Goal: Transaction & Acquisition: Purchase product/service

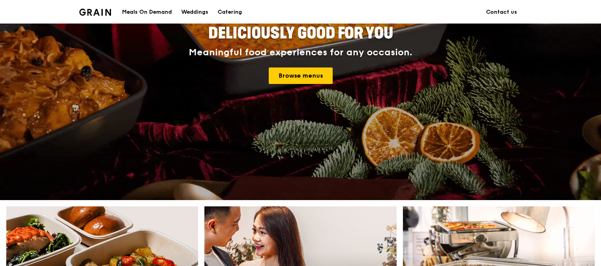
scroll to position [118, 0]
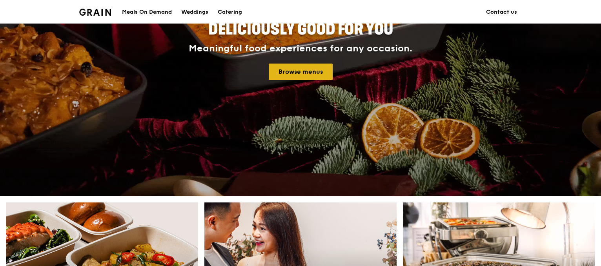
click at [305, 75] on link "Browse menus" at bounding box center [301, 72] width 64 height 16
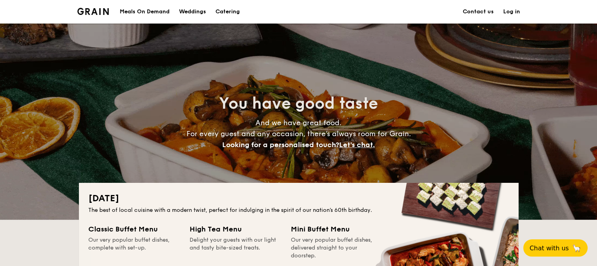
click at [159, 15] on div "Meals On Demand" at bounding box center [145, 12] width 50 height 24
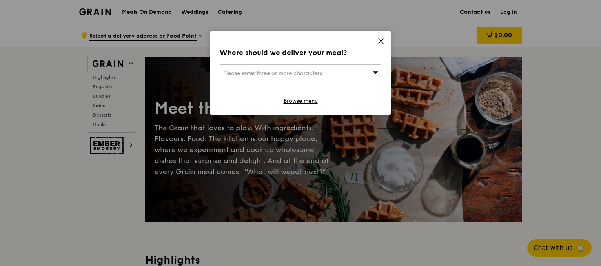
click at [371, 76] on div "Please enter three or more characters" at bounding box center [301, 73] width 162 height 18
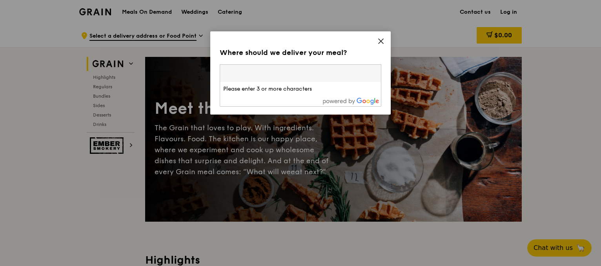
click at [381, 39] on icon at bounding box center [381, 41] width 7 height 7
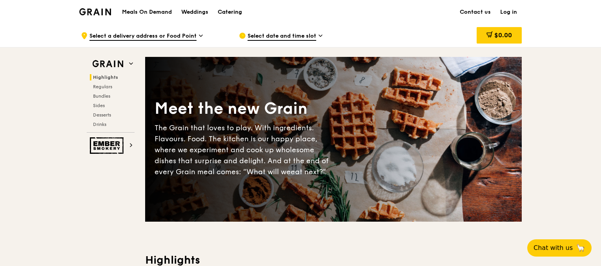
click at [234, 11] on div "Catering" at bounding box center [230, 12] width 24 height 24
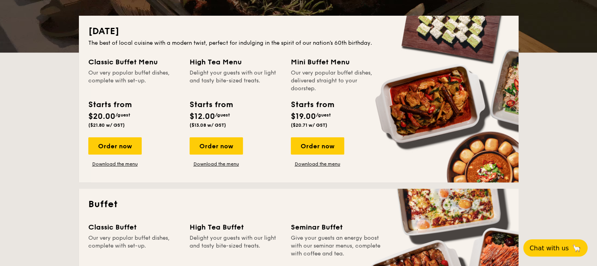
scroll to position [275, 0]
